Goal: Go to known website: Go to known website

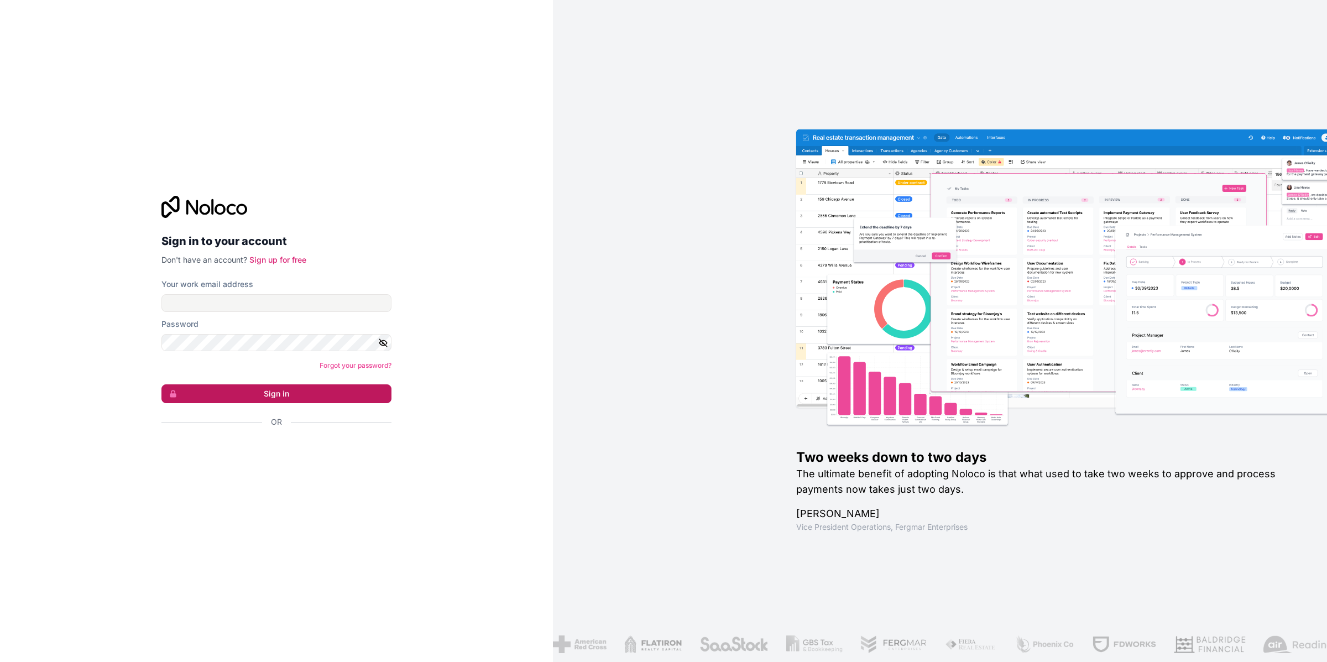
click at [284, 398] on button "Sign in" at bounding box center [276, 393] width 230 height 19
click at [190, 305] on input "Your work email address" at bounding box center [276, 303] width 230 height 18
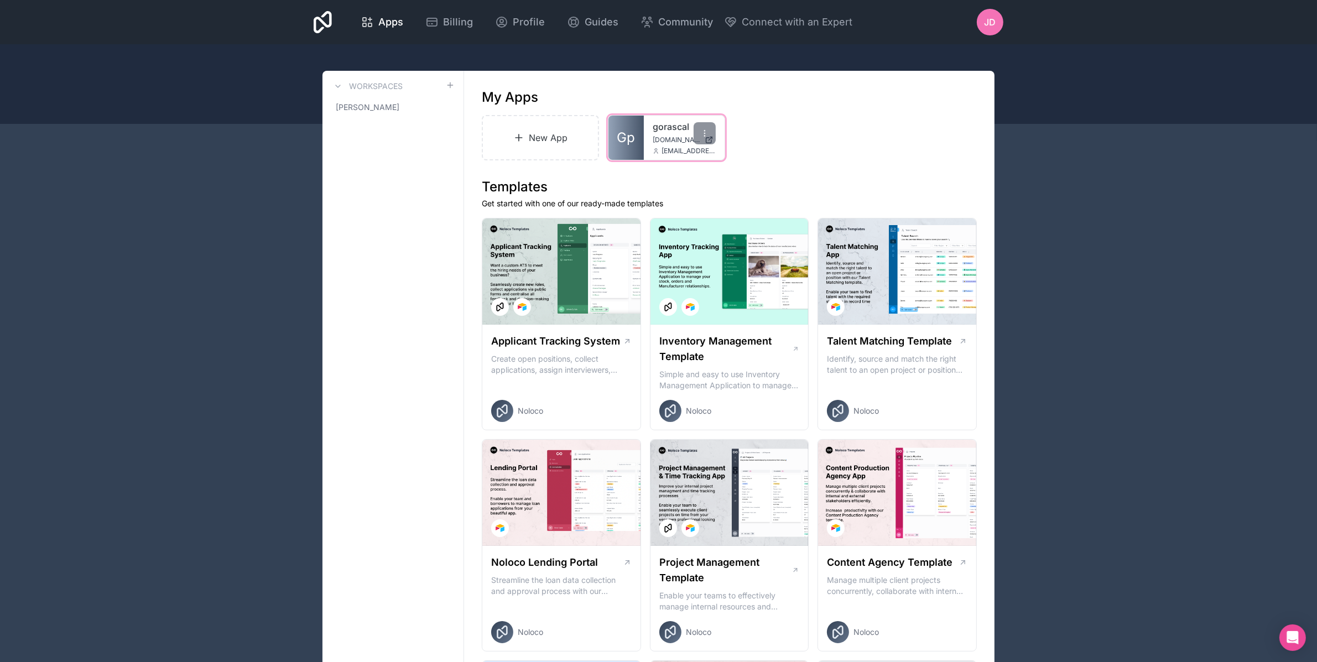
click at [656, 145] on div "gorascal [DOMAIN_NAME] [EMAIL_ADDRESS][DOMAIN_NAME]" at bounding box center [684, 138] width 81 height 44
click at [669, 131] on link "gorascal" at bounding box center [683, 126] width 63 height 13
